Goal: Information Seeking & Learning: Compare options

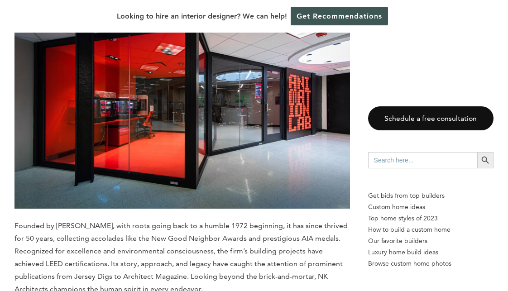
scroll to position [639, 0]
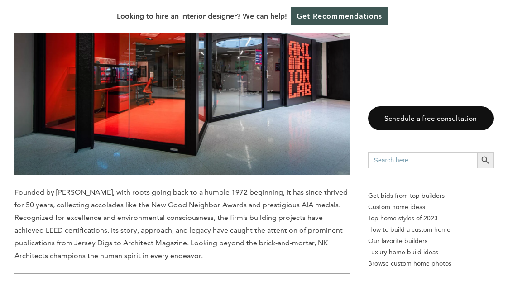
drag, startPoint x: 103, startPoint y: 89, endPoint x: -1, endPoint y: 82, distance: 104.8
copy b "NK Architects"
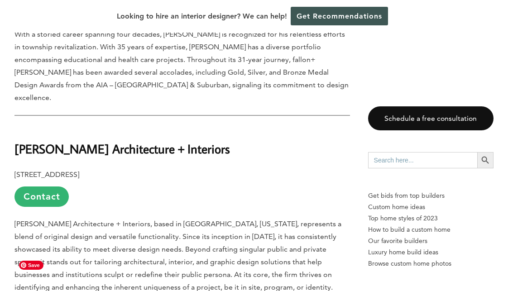
scroll to position [1702, 0]
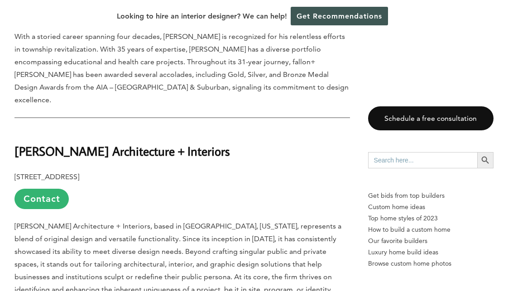
drag, startPoint x: 153, startPoint y: 105, endPoint x: 12, endPoint y: 96, distance: 141.5
copy b "fallon+[PERSON_NAME] architects"
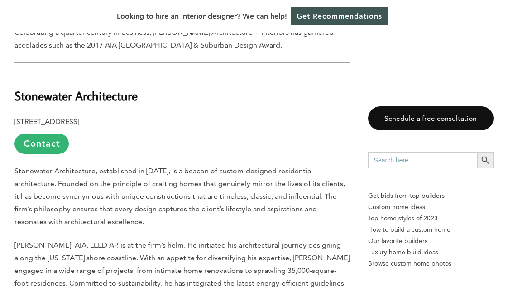
scroll to position [2241, 0]
drag, startPoint x: 226, startPoint y: 110, endPoint x: 25, endPoint y: 95, distance: 201.5
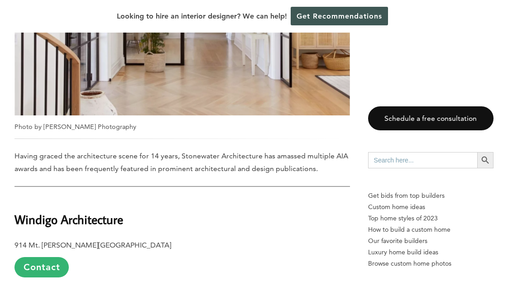
scroll to position [2681, 0]
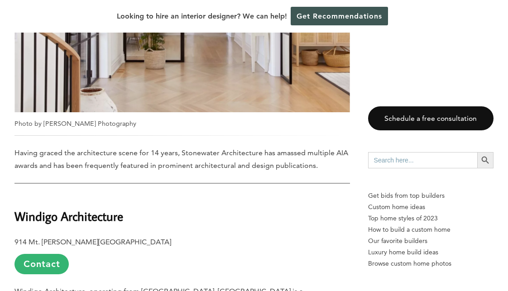
drag, startPoint x: 145, startPoint y: 179, endPoint x: 12, endPoint y: 172, distance: 132.8
click at [12, 173] on div "Last updated on [DATE] 01:07 pm [US_STATE] has a rich tapestry of landscapes, f…" at bounding box center [254, 43] width 508 height 4794
copy b "Stonewater Architecture"
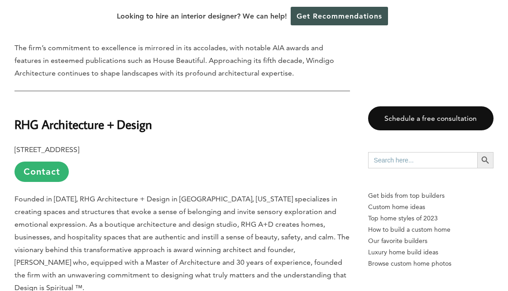
scroll to position [3333, 0]
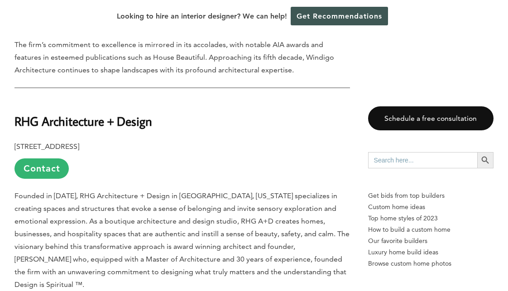
drag, startPoint x: 93, startPoint y: 68, endPoint x: 5, endPoint y: 62, distance: 88.5
copy b "Windigo Architecture"
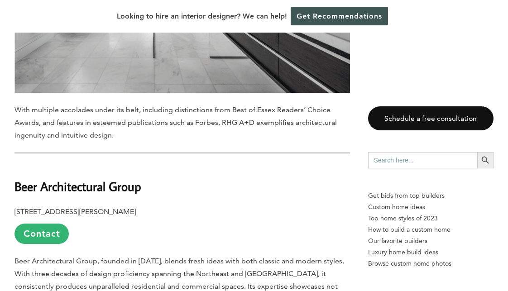
scroll to position [3861, 0]
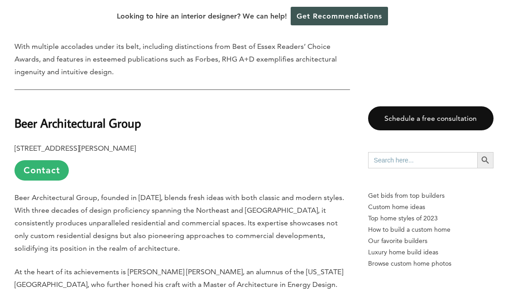
drag, startPoint x: 169, startPoint y: 79, endPoint x: 7, endPoint y: 67, distance: 162.0
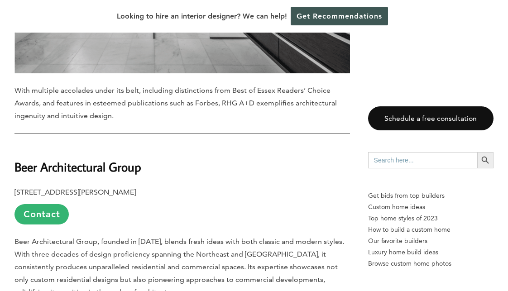
scroll to position [3799, 0]
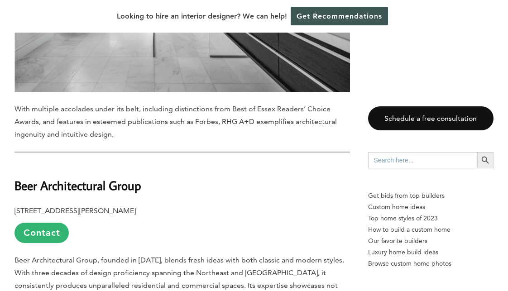
copy b "RHG Architecture + Design"
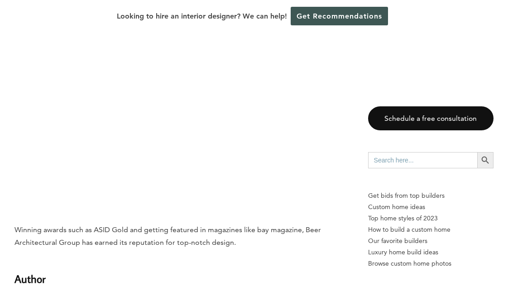
scroll to position [4353, 0]
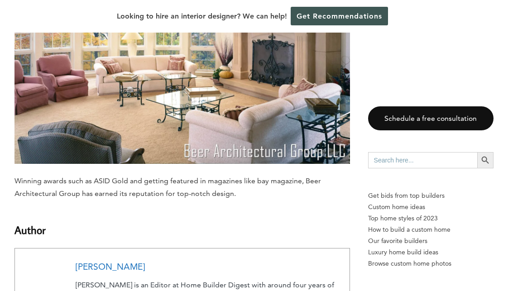
drag, startPoint x: 157, startPoint y: 111, endPoint x: 11, endPoint y: 105, distance: 145.5
copy b "Beer Architectural Group"
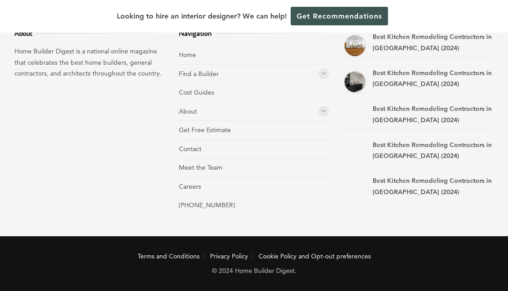
scroll to position [5085, 0]
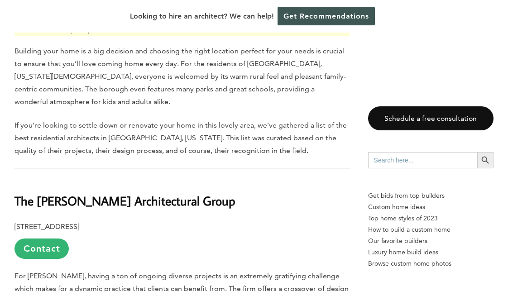
scroll to position [451, 0]
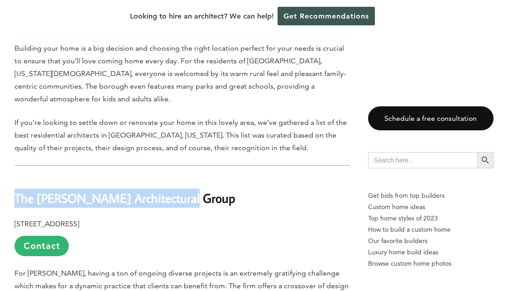
drag, startPoint x: 202, startPoint y: 200, endPoint x: 9, endPoint y: 181, distance: 194.2
copy b "The Montoro Architectural Group"
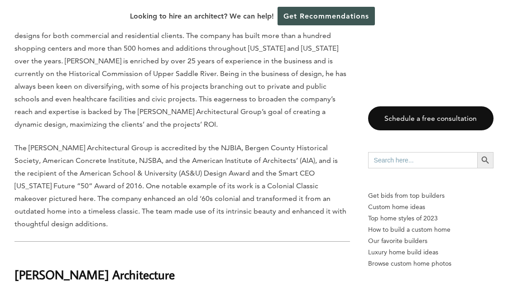
scroll to position [1158, 0]
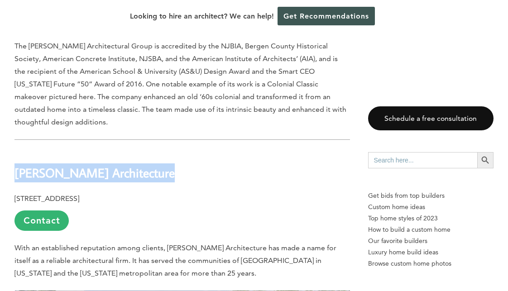
drag, startPoint x: 172, startPoint y: 162, endPoint x: 6, endPoint y: 147, distance: 166.4
copy b "Paredes-Grube Architecture"
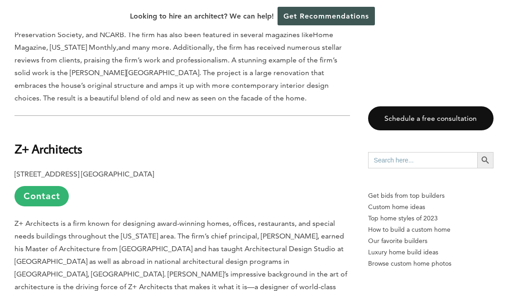
scroll to position [1765, 0]
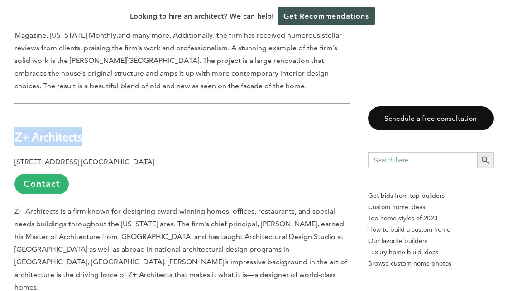
drag, startPoint x: 108, startPoint y: 135, endPoint x: 6, endPoint y: 122, distance: 102.7
copy div "Z+ Architects"
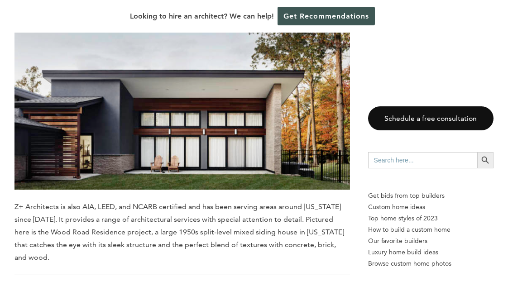
scroll to position [2222, 0]
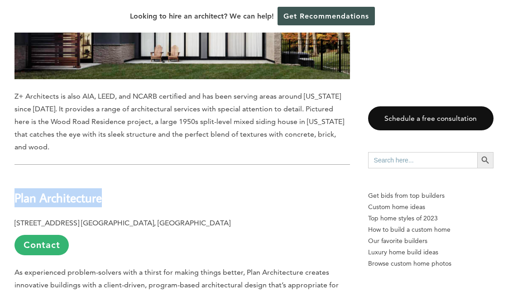
drag, startPoint x: 86, startPoint y: 177, endPoint x: 12, endPoint y: 161, distance: 75.6
copy b "Plan Architecture"
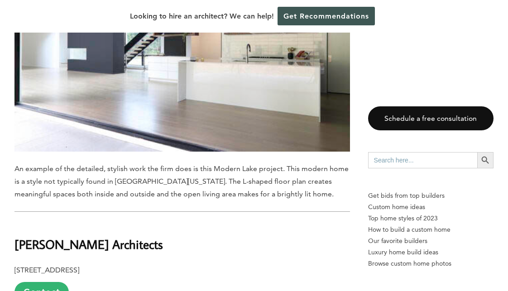
scroll to position [2787, 0]
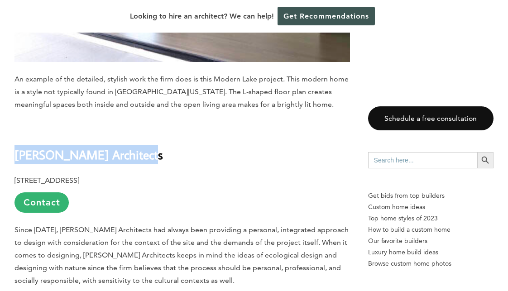
drag, startPoint x: 141, startPoint y: 129, endPoint x: -27, endPoint y: 115, distance: 169.0
copy b "Peter Cooper Architects"
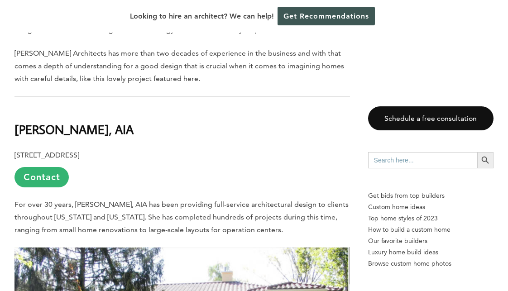
scroll to position [3361, 0]
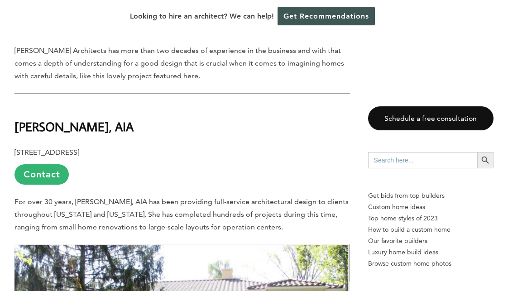
drag, startPoint x: 139, startPoint y: 100, endPoint x: 14, endPoint y: 82, distance: 125.3
click at [14, 105] on h2 "Cathy F. Benson, AIA" at bounding box center [181, 120] width 335 height 31
copy b "Cathy F. Benson, AIA"
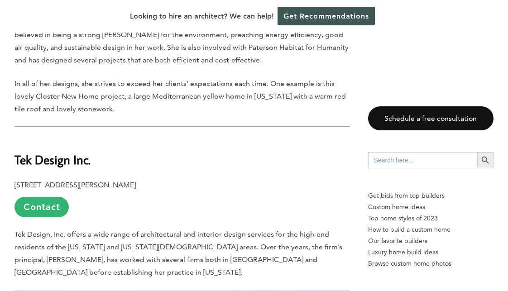
scroll to position [3781, 0]
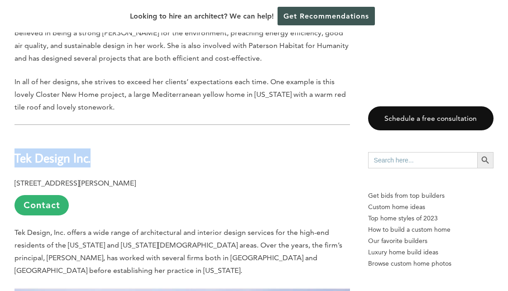
drag, startPoint x: 101, startPoint y: 138, endPoint x: 10, endPoint y: 132, distance: 92.1
copy b "Tek Design Inc."
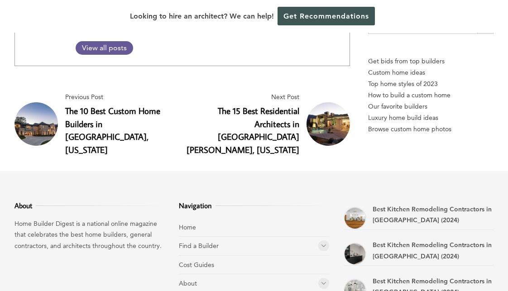
scroll to position [4659, 0]
